Goal: Navigation & Orientation: Find specific page/section

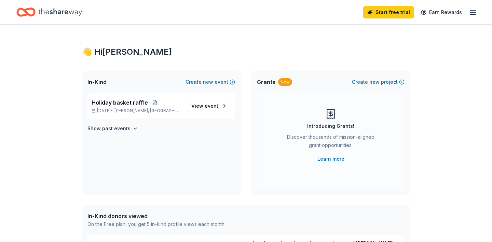
click at [476, 11] on icon "button" at bounding box center [472, 12] width 8 height 8
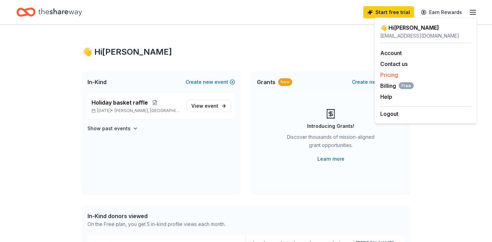
click at [385, 73] on link "Pricing" at bounding box center [389, 74] width 18 height 7
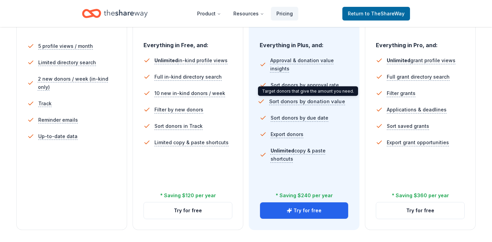
scroll to position [197, 0]
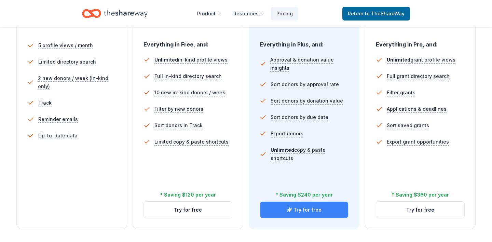
click at [280, 206] on button "Try for free" at bounding box center [304, 209] width 88 height 16
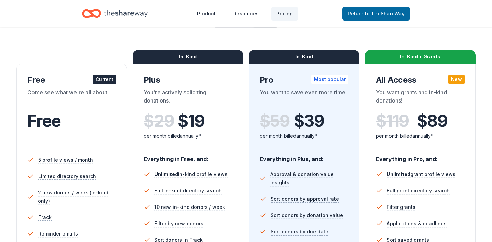
scroll to position [81, 0]
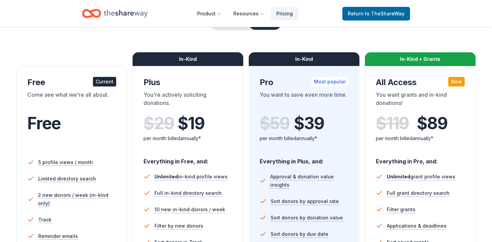
click at [115, 11] on icon "Home" at bounding box center [126, 13] width 44 height 14
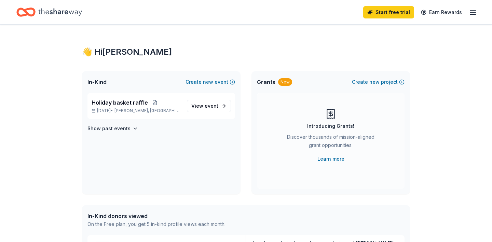
click at [92, 84] on span "In-Kind" at bounding box center [96, 82] width 19 height 8
click at [96, 80] on span "In-Kind" at bounding box center [96, 82] width 19 height 8
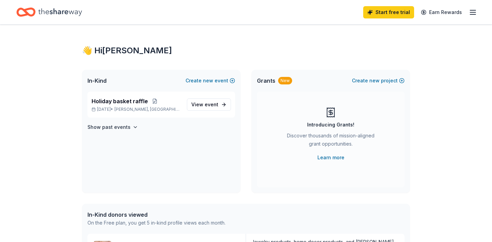
click at [472, 12] on line "button" at bounding box center [472, 12] width 5 height 0
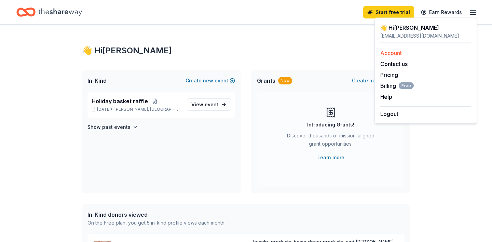
click at [388, 52] on link "Account" at bounding box center [391, 53] width 22 height 7
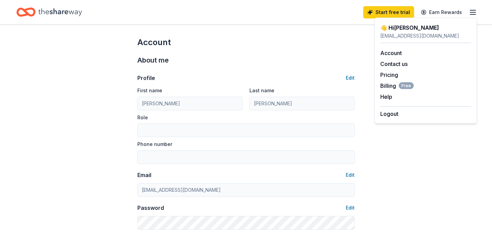
click at [51, 12] on icon "Home" at bounding box center [60, 12] width 44 height 8
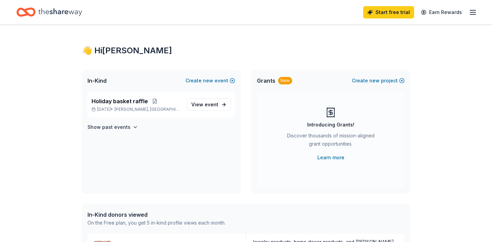
click at [50, 9] on icon "Home" at bounding box center [60, 12] width 44 height 14
click at [30, 11] on icon "Home" at bounding box center [25, 12] width 19 height 16
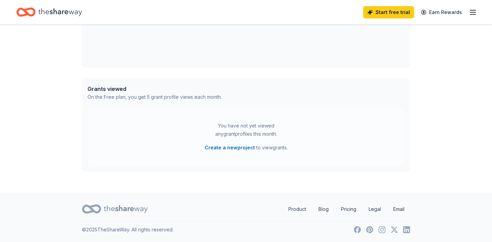
scroll to position [309, 0]
click at [88, 204] on icon at bounding box center [91, 209] width 19 height 16
click at [300, 208] on link "Product" at bounding box center [297, 209] width 29 height 14
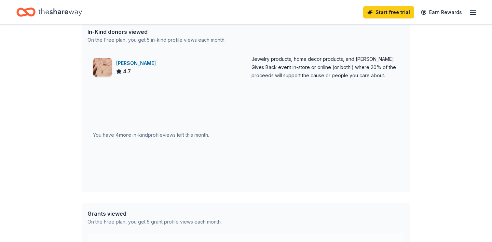
scroll to position [185, 0]
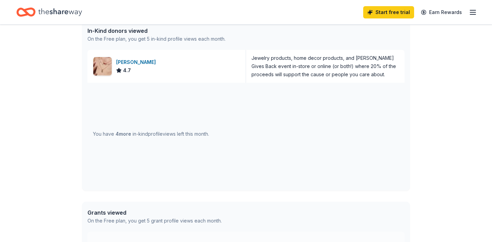
click at [124, 135] on span "4 more" at bounding box center [123, 134] width 16 height 6
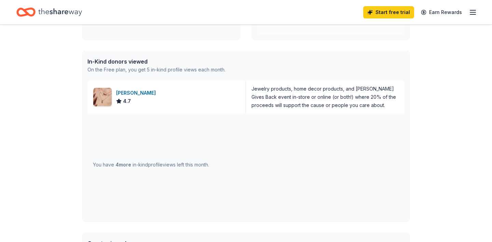
scroll to position [154, 0]
drag, startPoint x: 103, startPoint y: 63, endPoint x: 201, endPoint y: 33, distance: 102.7
click at [103, 63] on div "In-Kind donors viewed" at bounding box center [156, 62] width 138 height 8
